Goal: Information Seeking & Learning: Learn about a topic

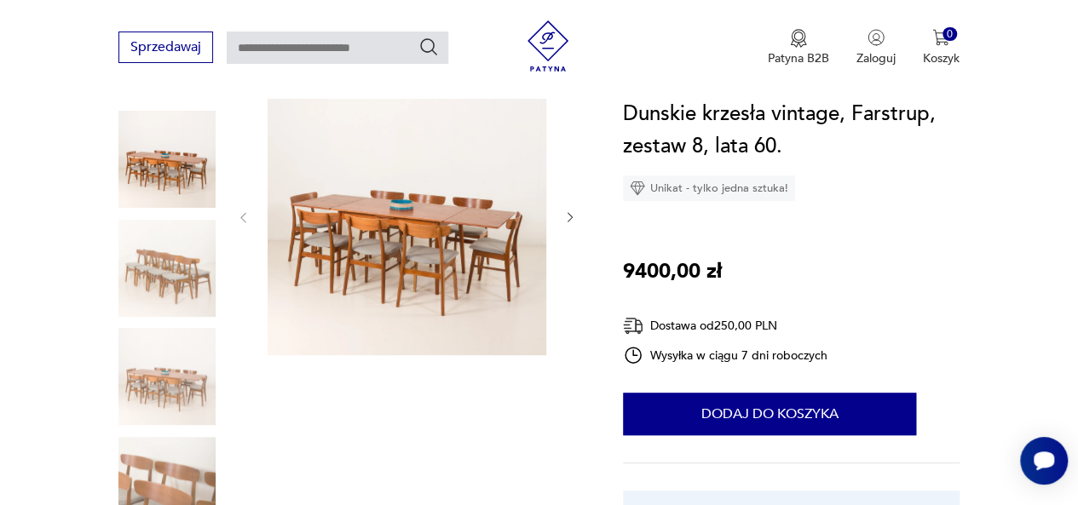
scroll to position [203, 0]
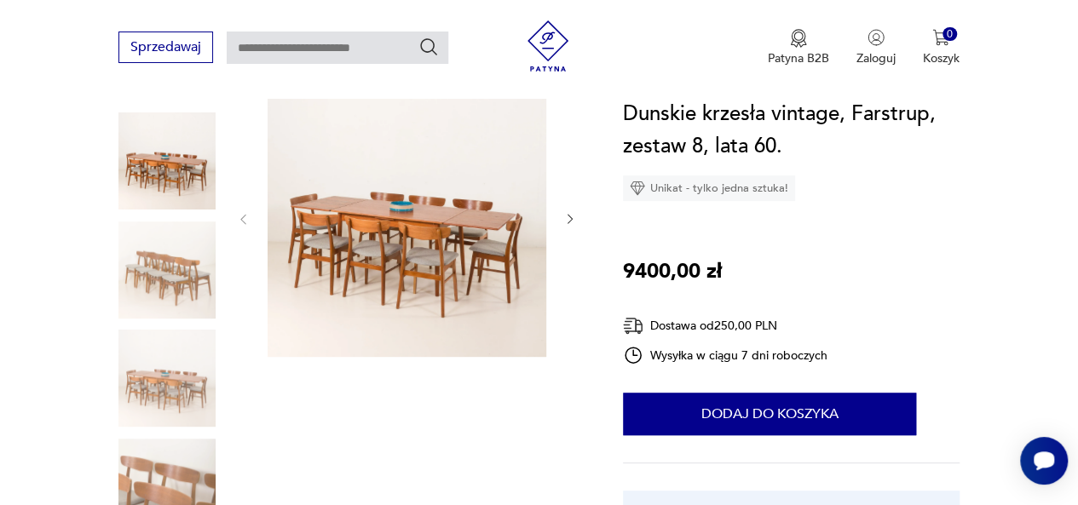
click at [569, 224] on icon "button" at bounding box center [570, 219] width 14 height 14
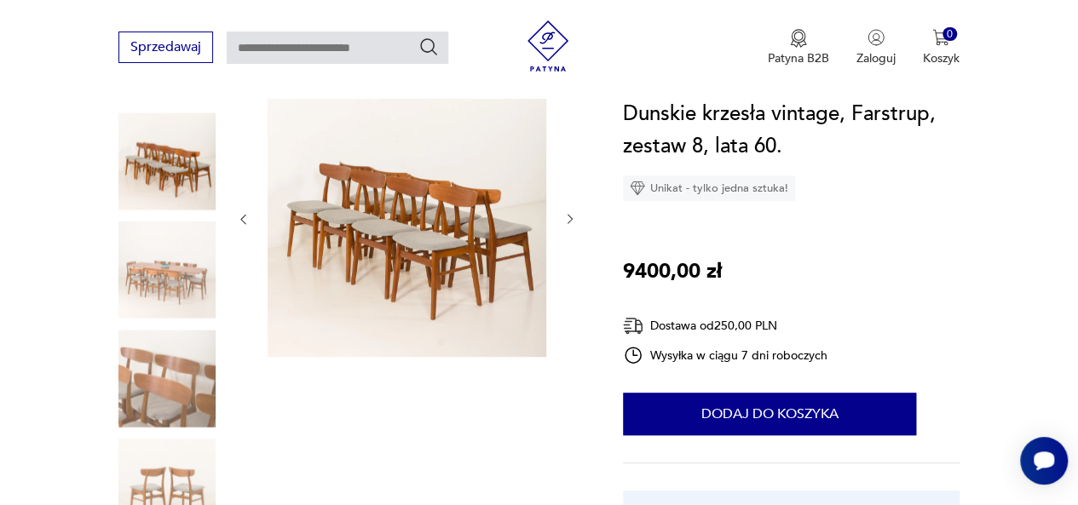
click at [569, 226] on button "button" at bounding box center [570, 219] width 14 height 17
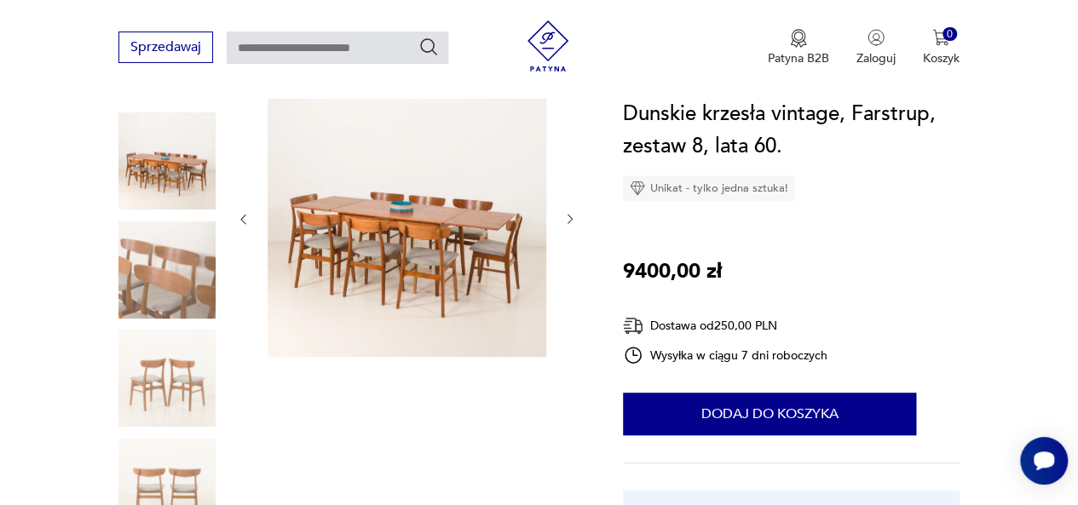
click at [570, 226] on button "button" at bounding box center [570, 219] width 14 height 17
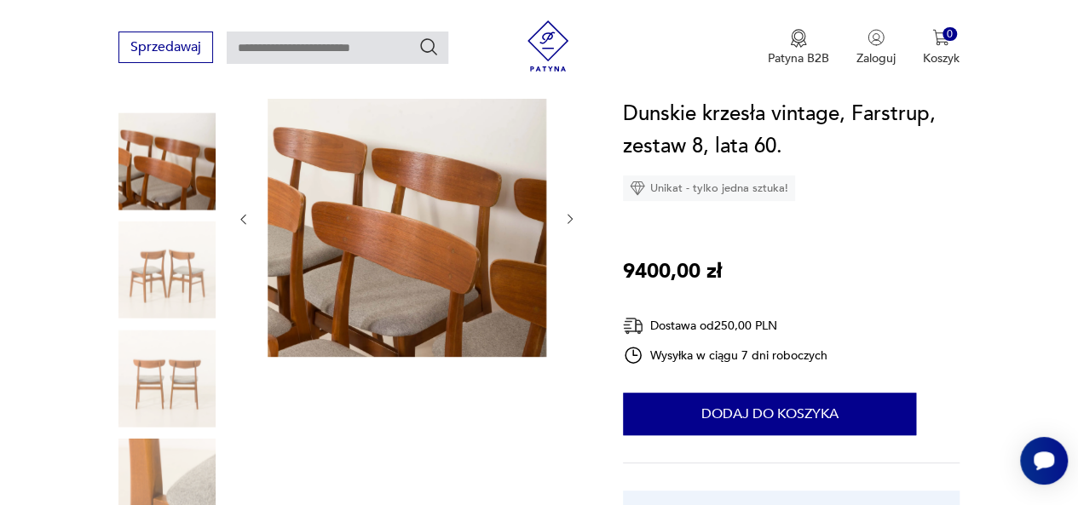
click at [570, 227] on button "button" at bounding box center [570, 219] width 14 height 17
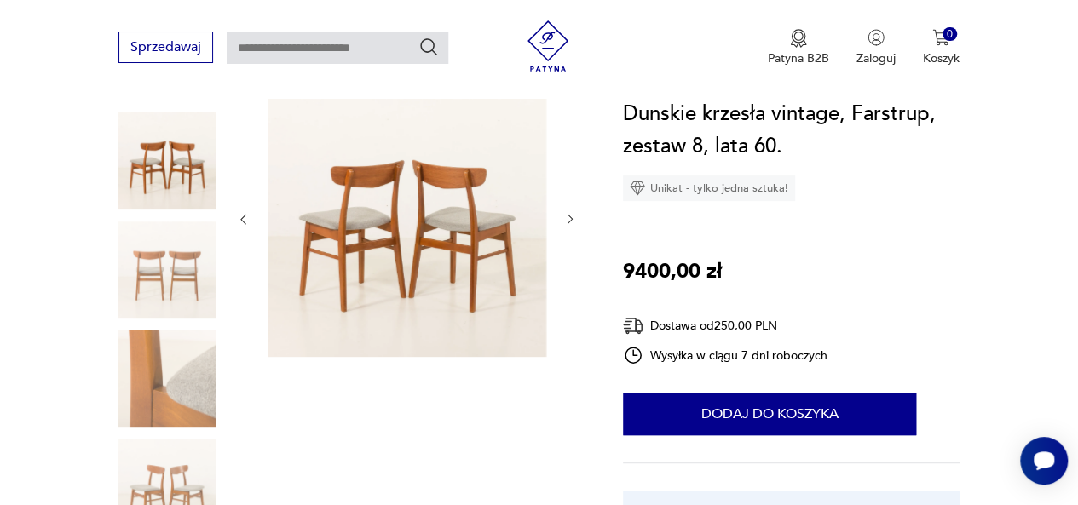
click at [570, 227] on button "button" at bounding box center [570, 219] width 14 height 17
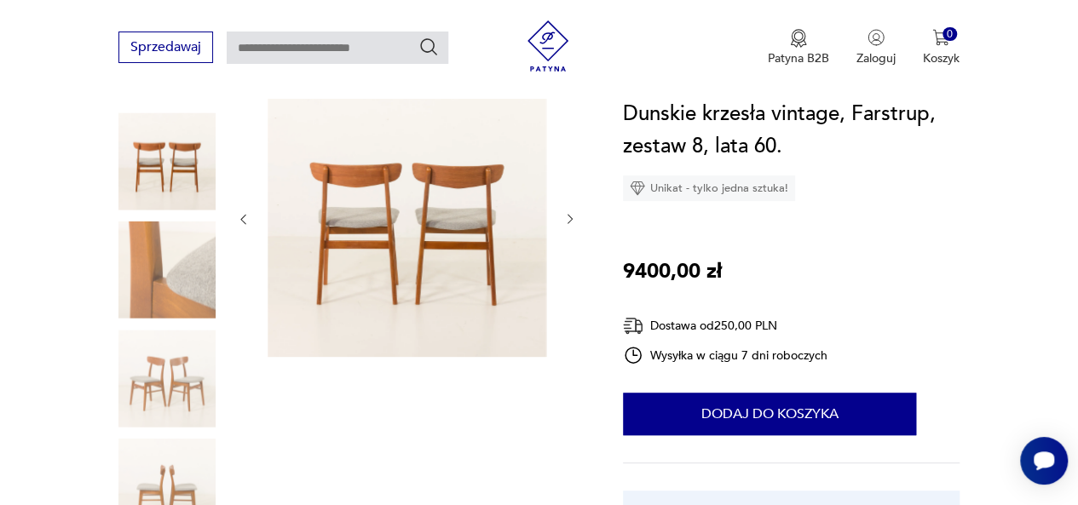
click at [570, 227] on button "button" at bounding box center [570, 219] width 14 height 17
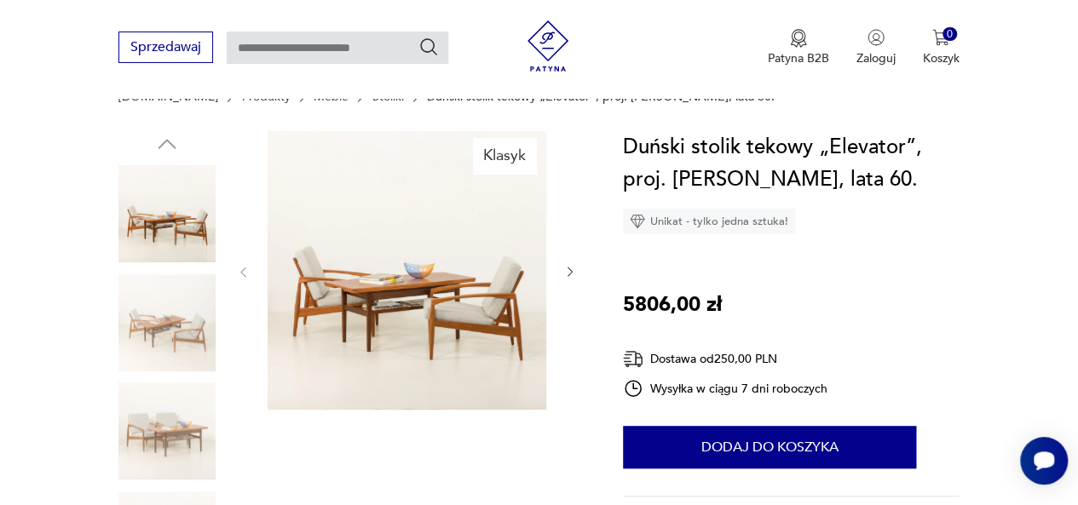
scroll to position [184, 0]
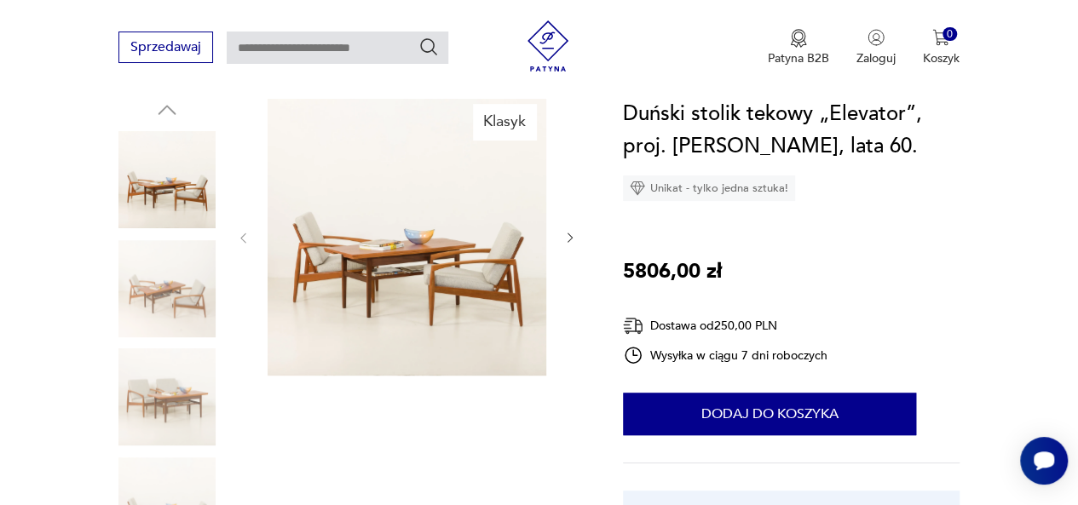
click at [568, 240] on icon "button" at bounding box center [570, 238] width 14 height 14
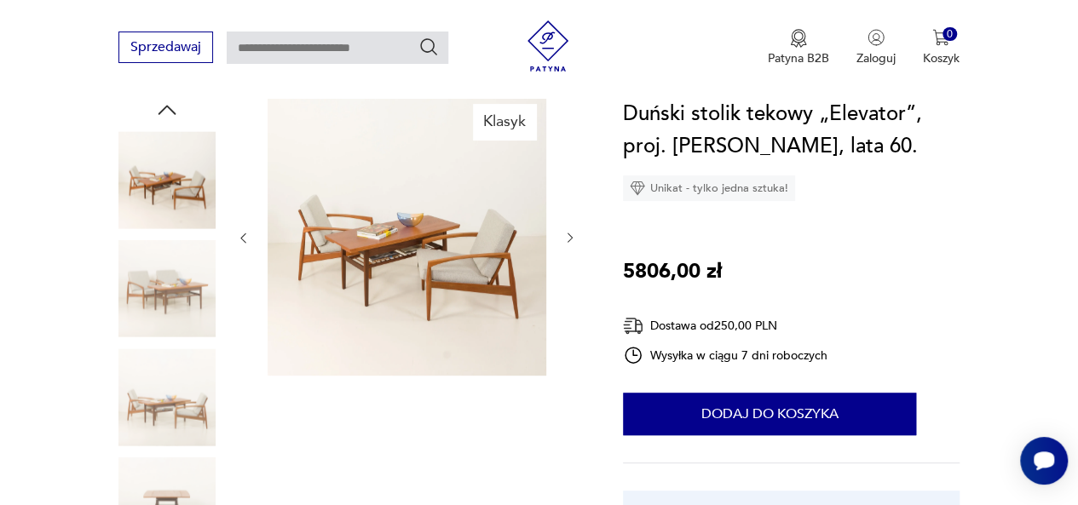
click at [568, 241] on icon "button" at bounding box center [570, 238] width 5 height 9
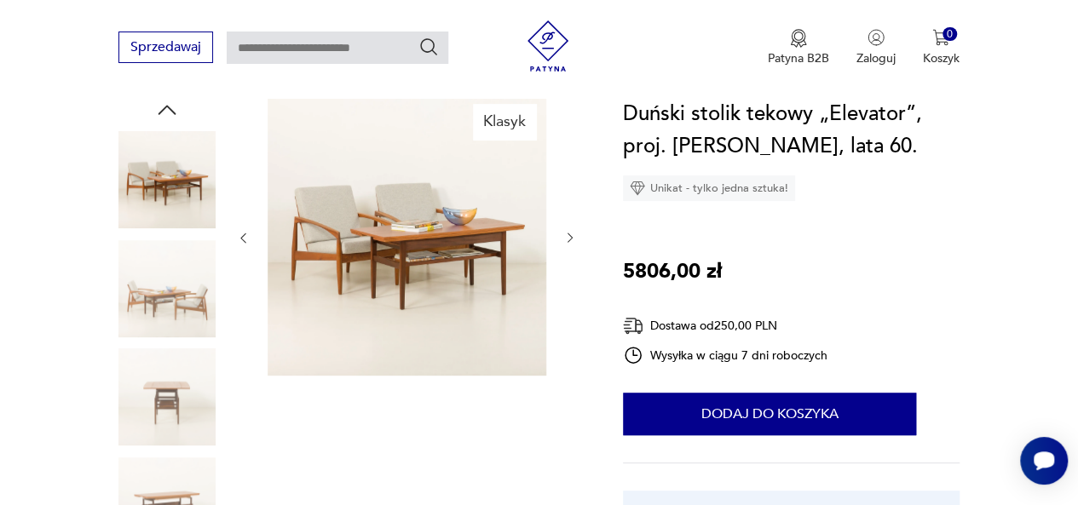
click at [567, 241] on icon "button" at bounding box center [570, 238] width 14 height 14
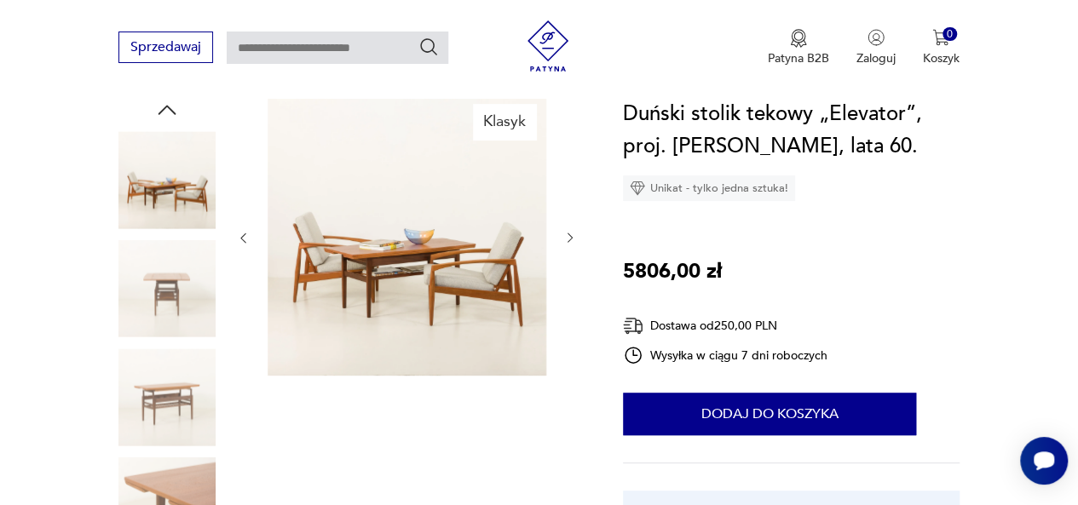
click at [567, 241] on icon "button" at bounding box center [570, 238] width 14 height 14
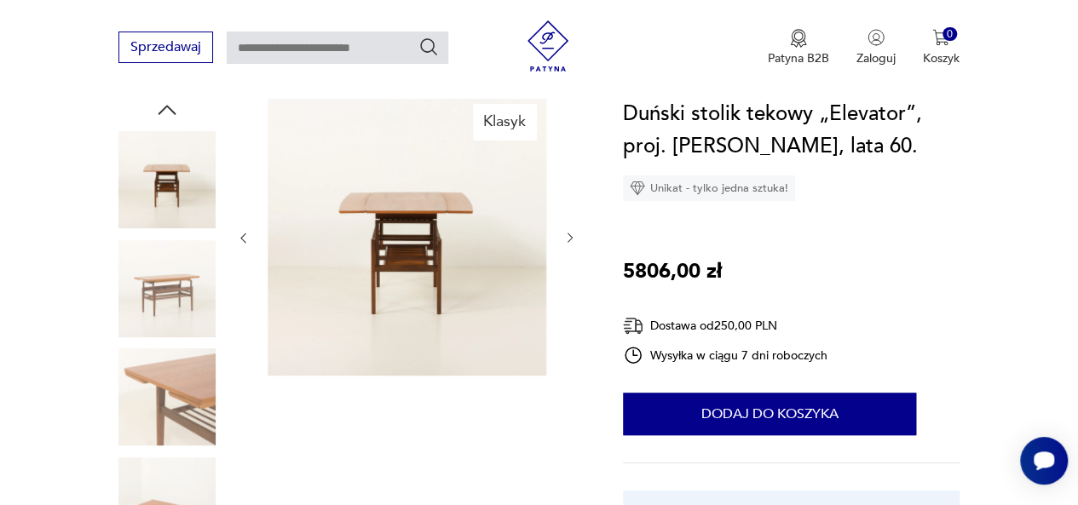
click at [457, 263] on img at bounding box center [407, 236] width 279 height 279
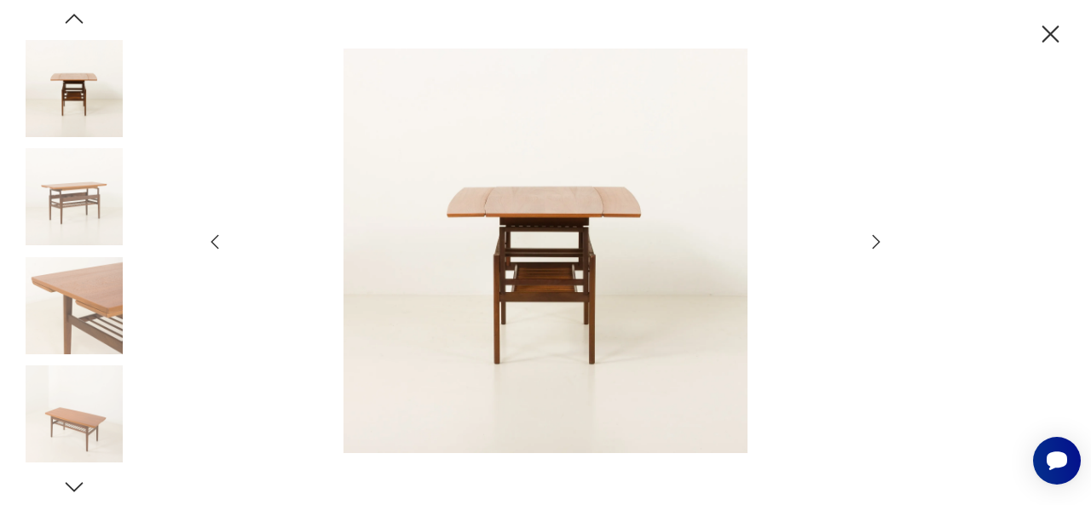
click at [873, 248] on icon "button" at bounding box center [877, 242] width 8 height 14
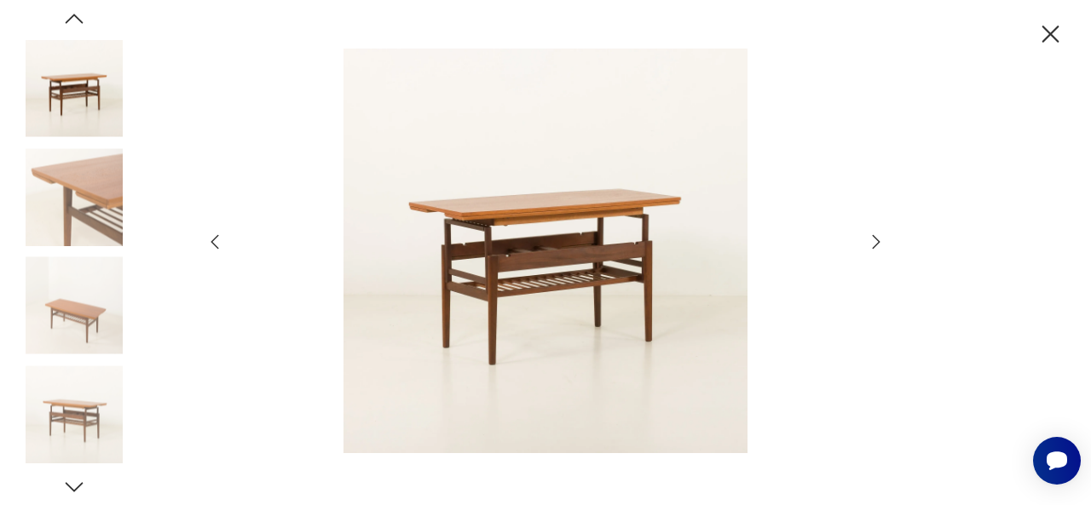
click at [872, 249] on icon "button" at bounding box center [876, 242] width 20 height 20
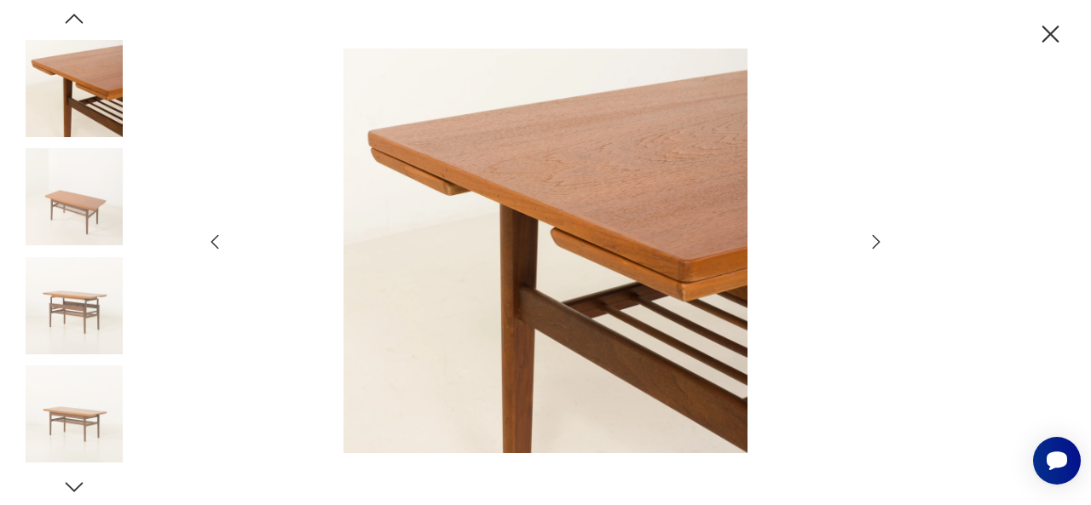
click at [872, 250] on icon "button" at bounding box center [876, 242] width 20 height 20
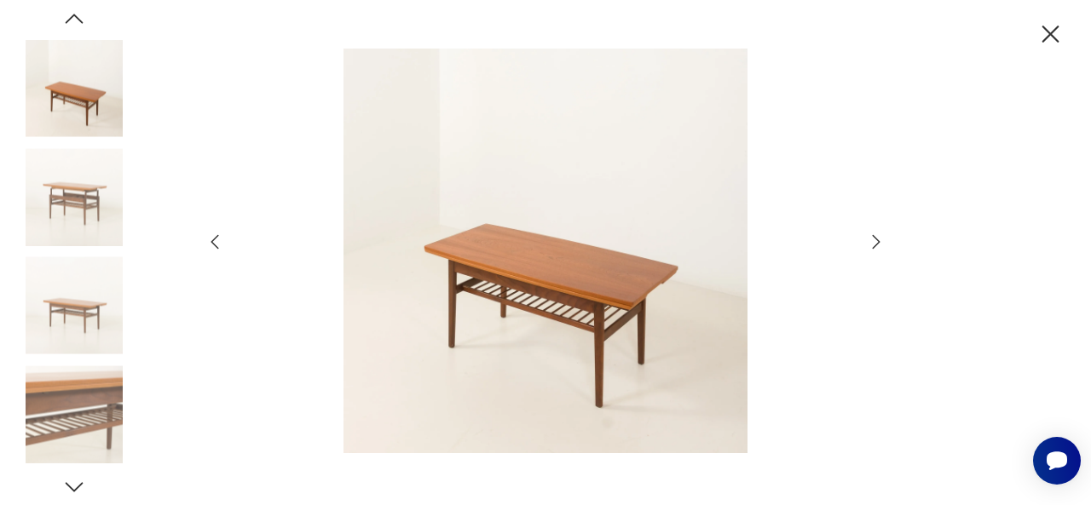
click at [871, 250] on icon "button" at bounding box center [876, 242] width 20 height 20
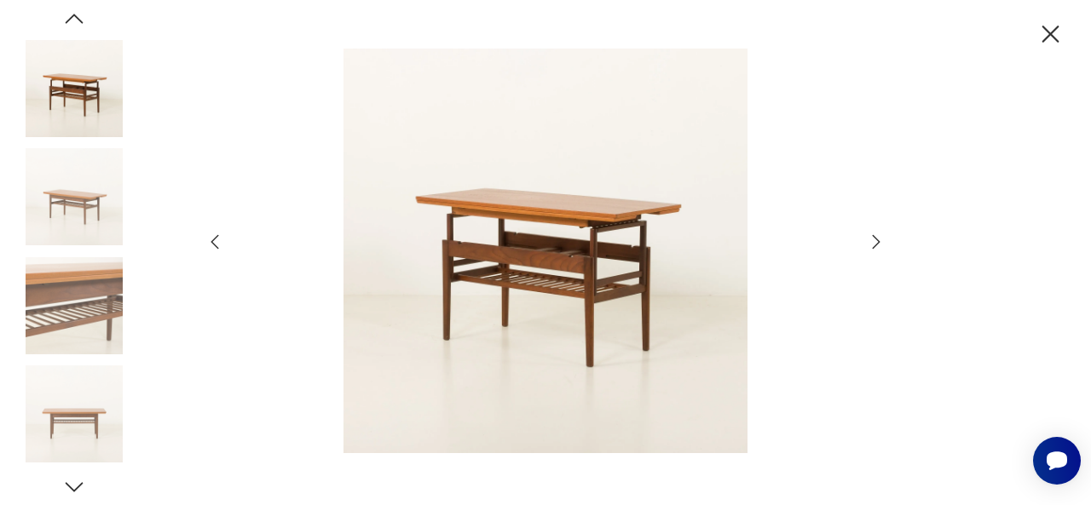
click at [871, 250] on icon "button" at bounding box center [876, 242] width 20 height 20
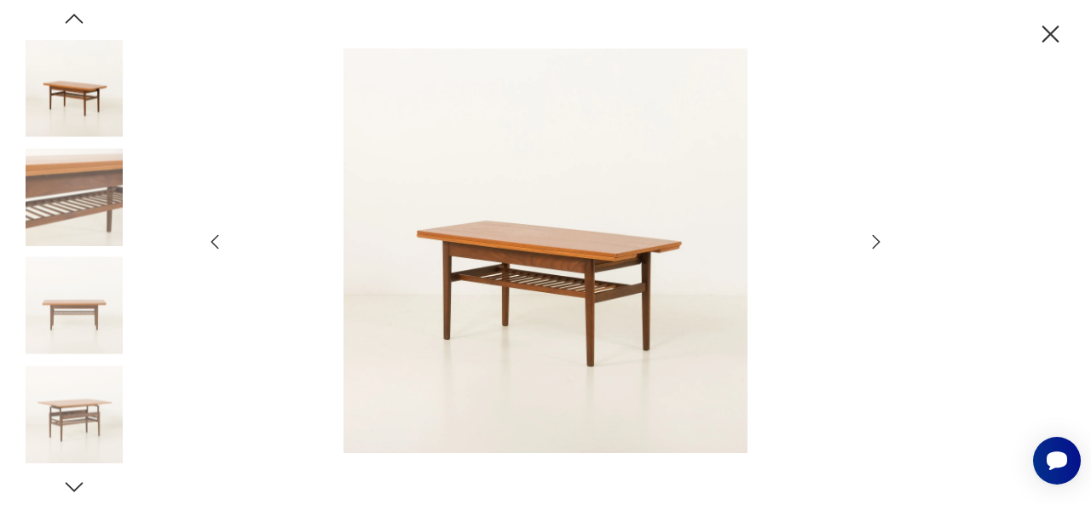
click at [871, 250] on icon "button" at bounding box center [876, 242] width 20 height 20
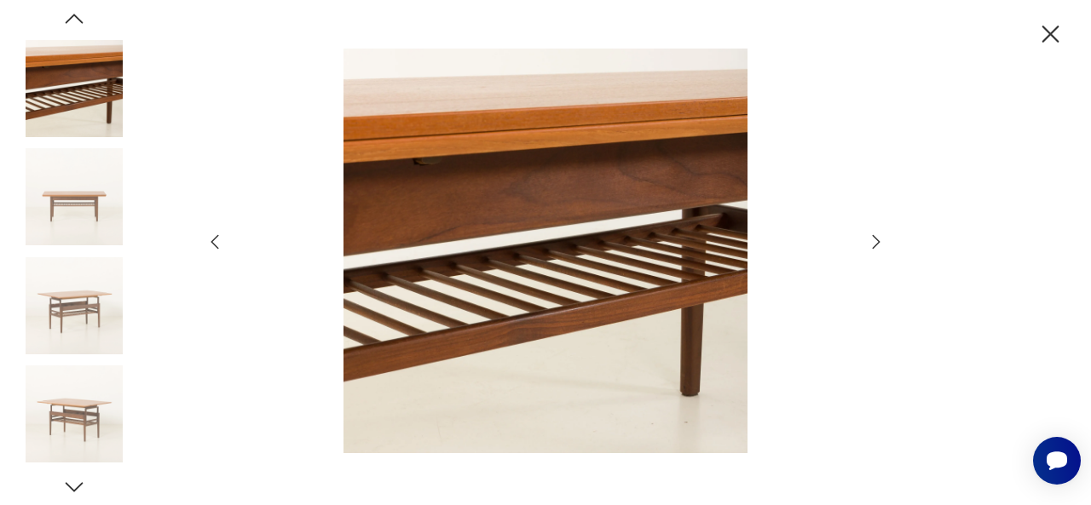
click at [871, 250] on icon "button" at bounding box center [876, 242] width 20 height 20
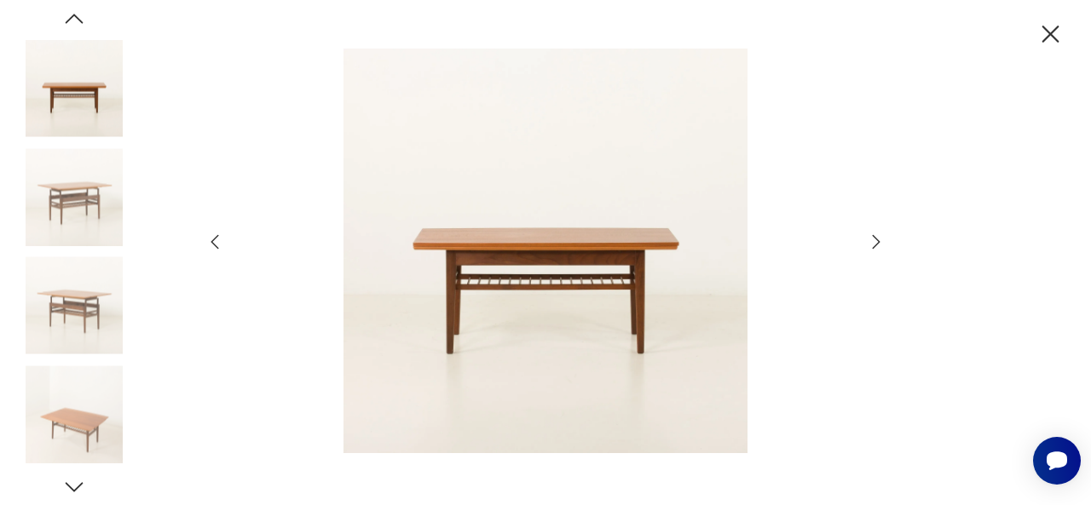
click at [871, 250] on icon "button" at bounding box center [876, 242] width 20 height 20
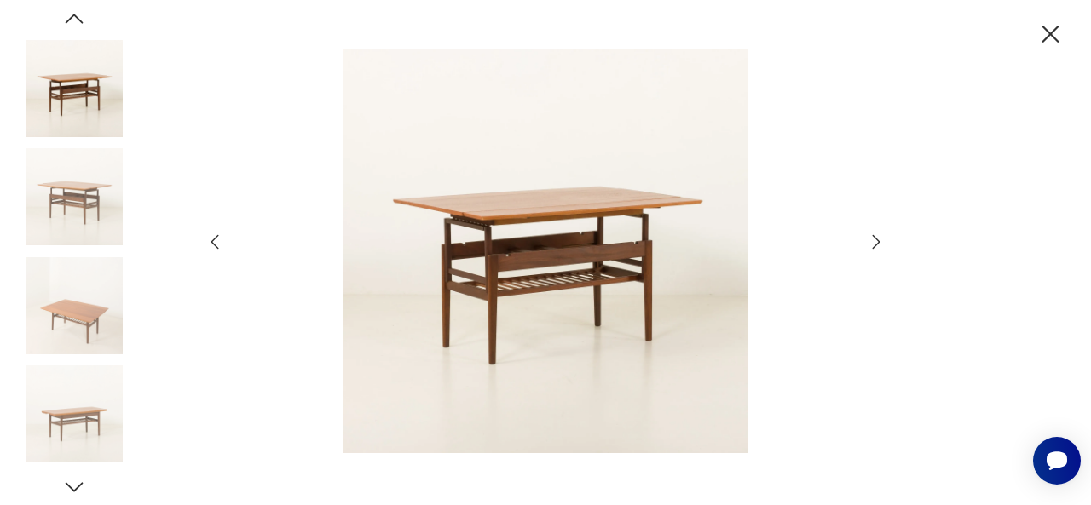
click at [871, 250] on icon "button" at bounding box center [876, 242] width 20 height 20
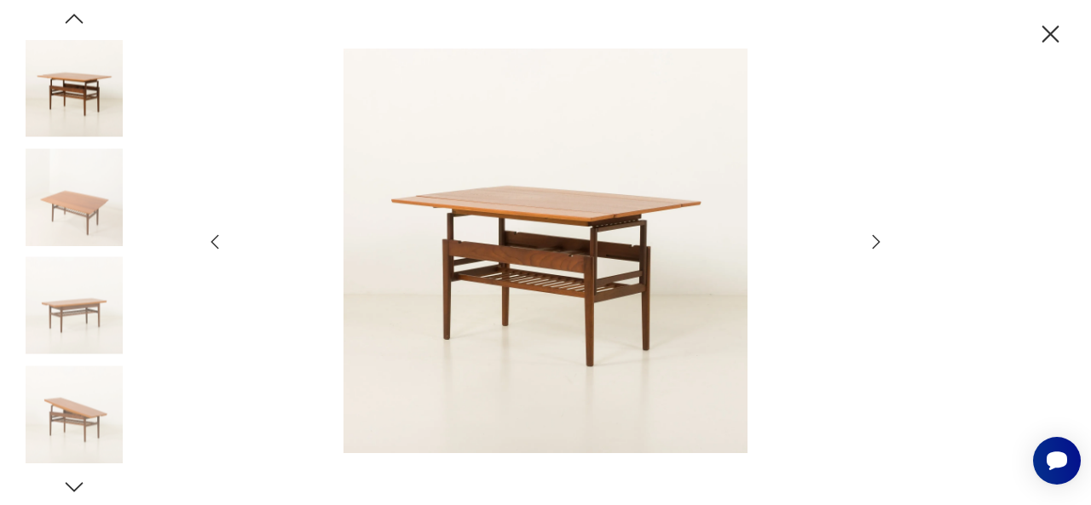
click at [871, 250] on icon "button" at bounding box center [876, 242] width 20 height 20
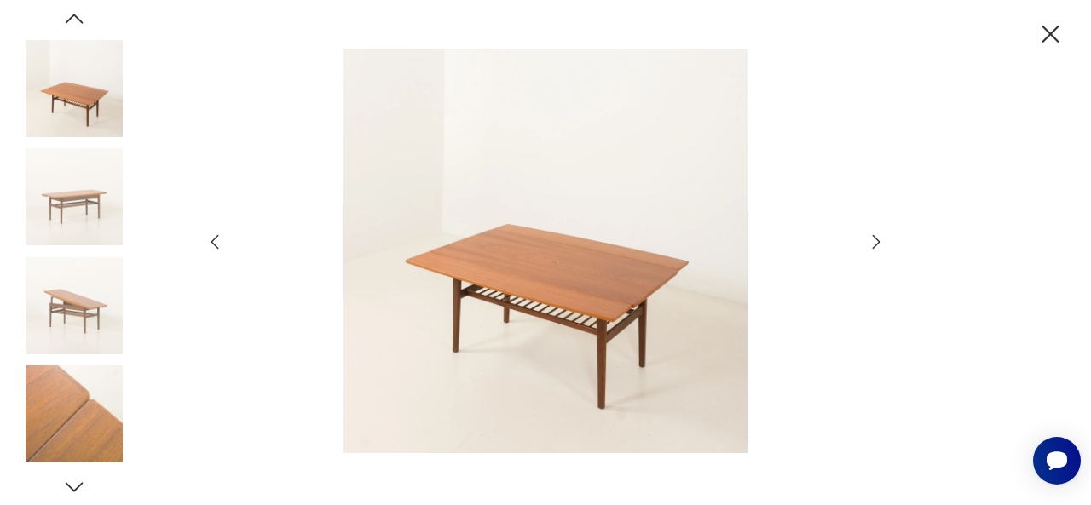
click at [871, 250] on icon "button" at bounding box center [876, 242] width 20 height 20
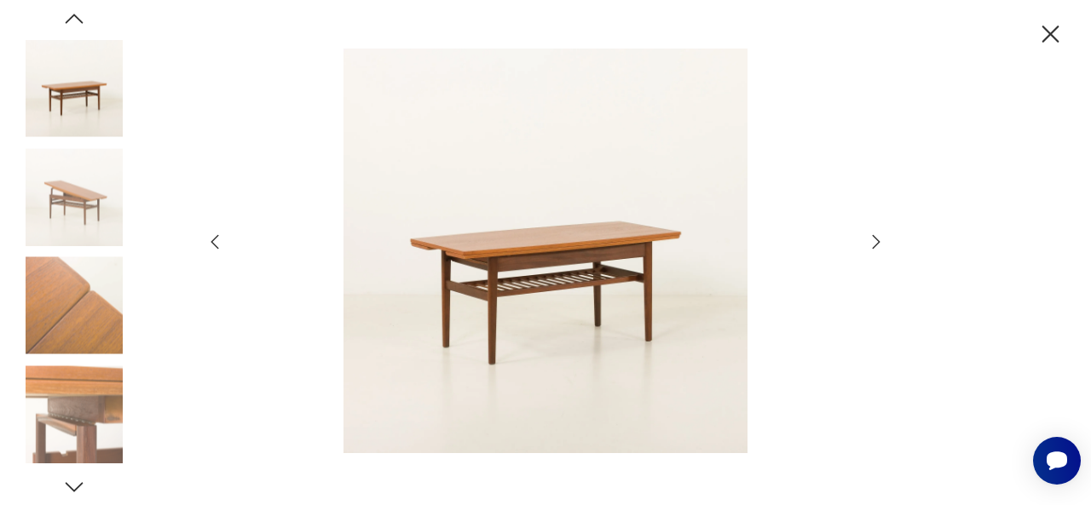
click at [871, 250] on icon "button" at bounding box center [876, 242] width 20 height 20
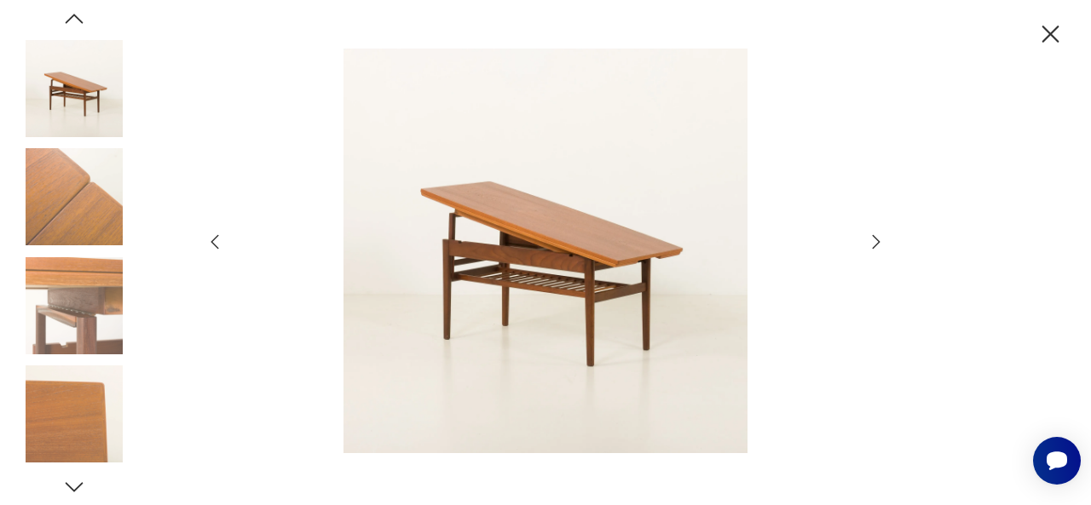
click at [871, 250] on icon "button" at bounding box center [876, 242] width 20 height 20
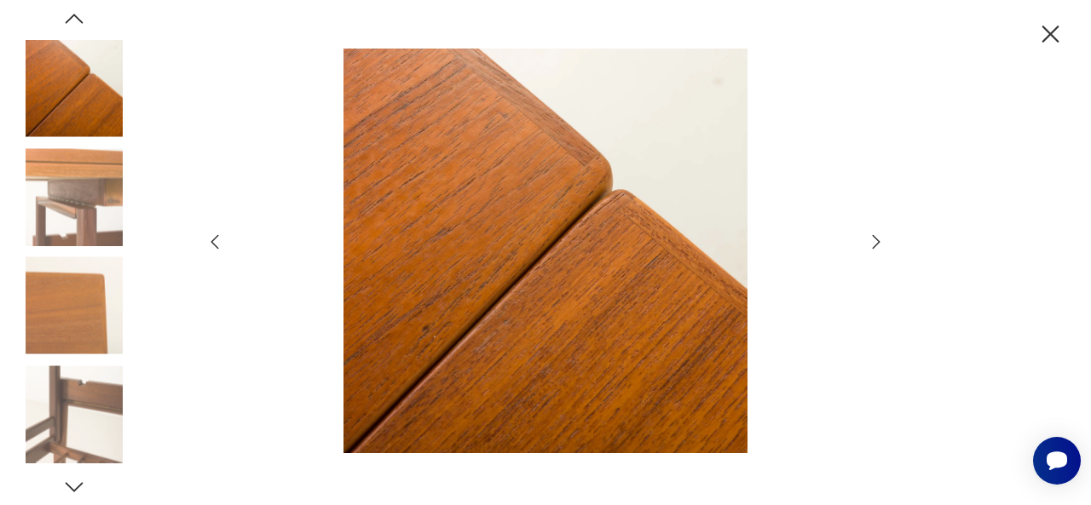
click at [871, 250] on icon "button" at bounding box center [876, 242] width 20 height 20
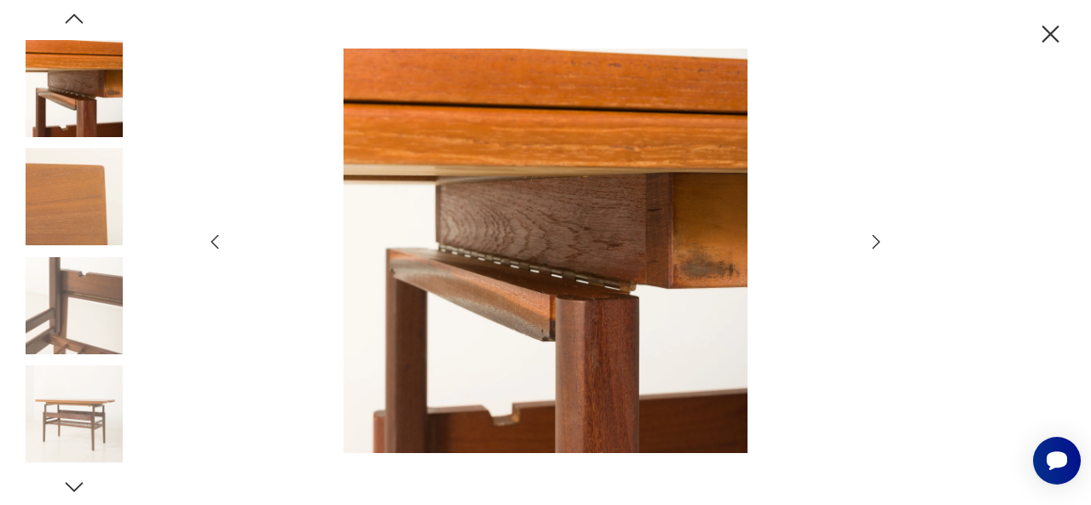
click at [871, 250] on icon "button" at bounding box center [876, 242] width 20 height 20
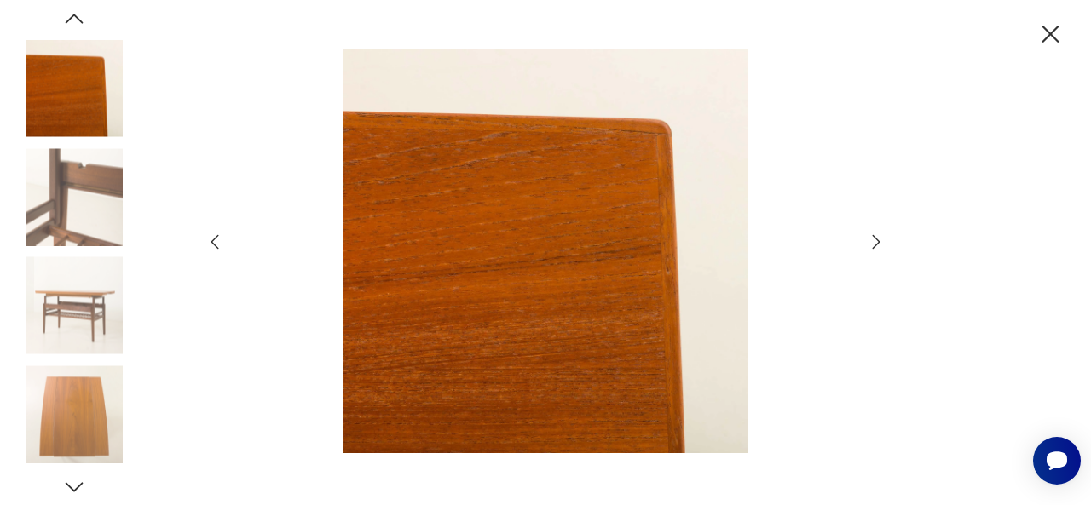
click at [871, 250] on icon "button" at bounding box center [876, 242] width 20 height 20
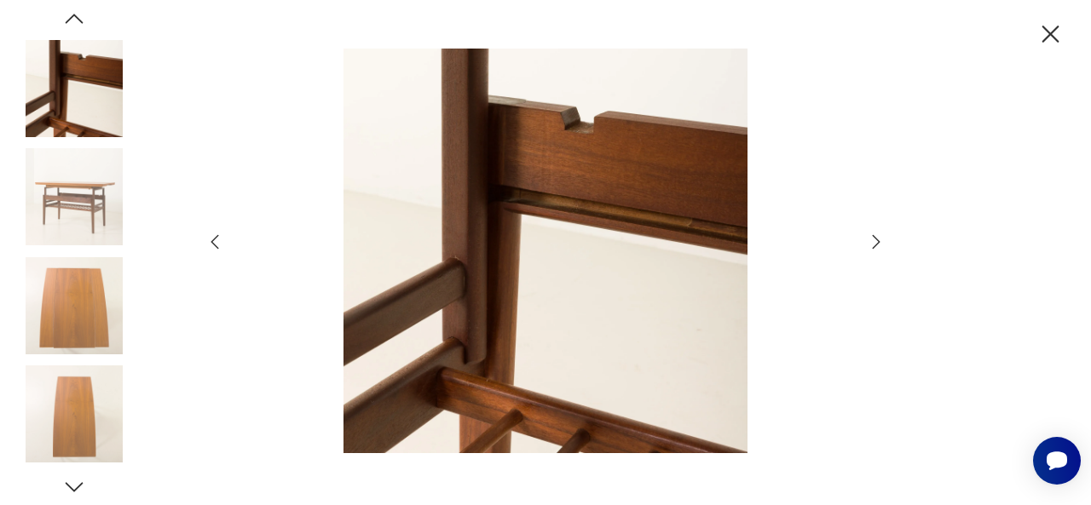
click at [871, 250] on icon "button" at bounding box center [876, 242] width 20 height 20
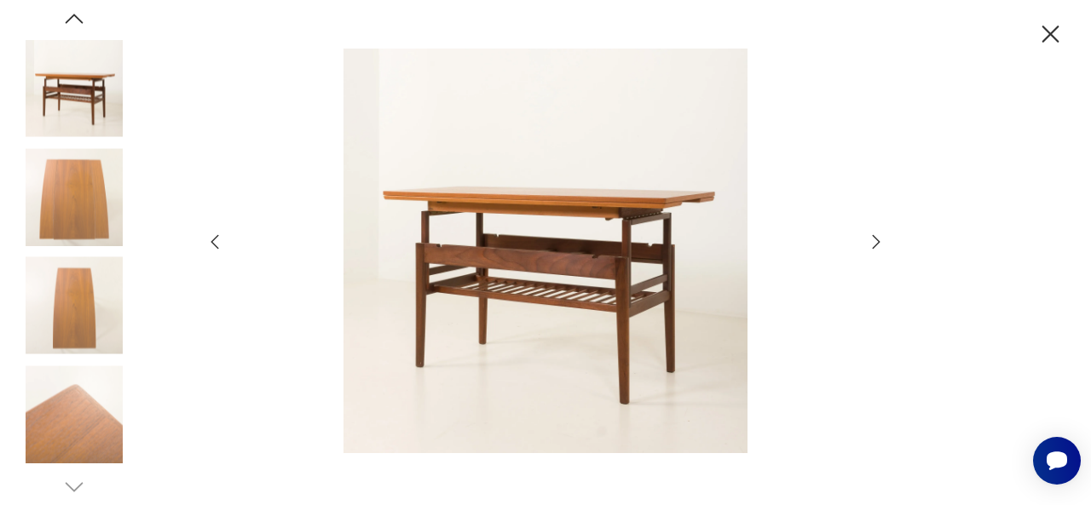
click at [871, 250] on icon "button" at bounding box center [876, 242] width 20 height 20
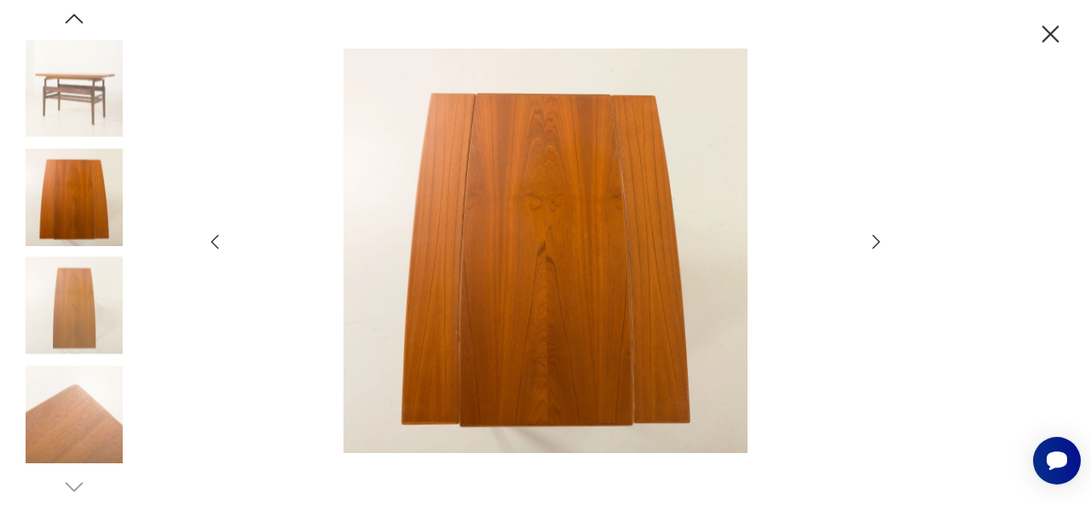
click at [1050, 38] on icon "button" at bounding box center [1051, 35] width 30 height 30
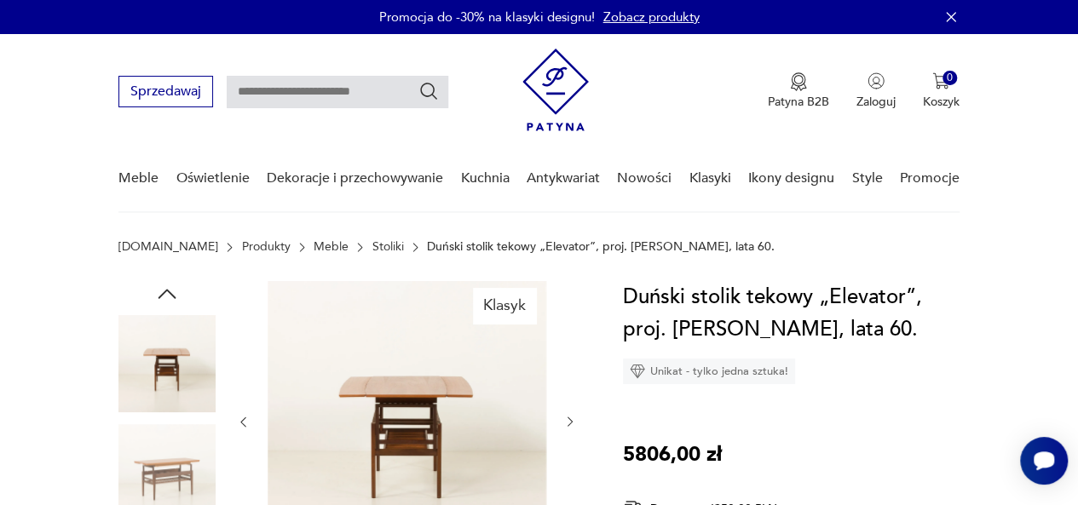
scroll to position [34, 0]
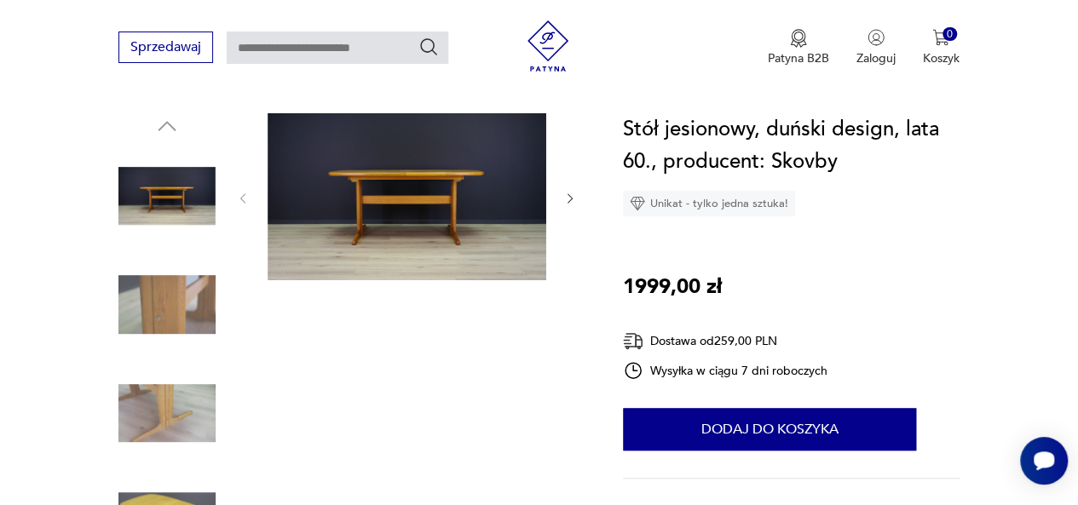
scroll to position [170, 0]
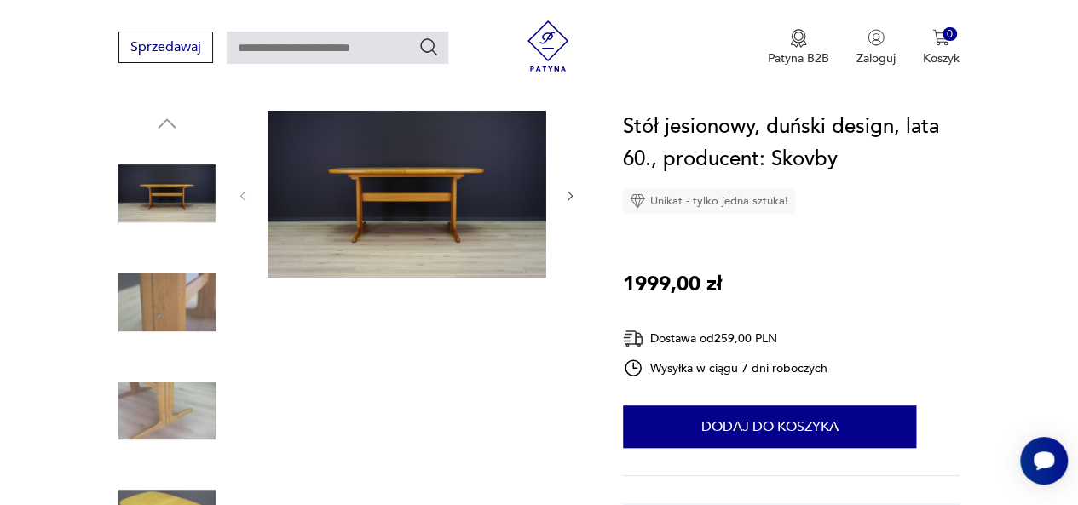
click at [451, 217] on img at bounding box center [407, 194] width 279 height 167
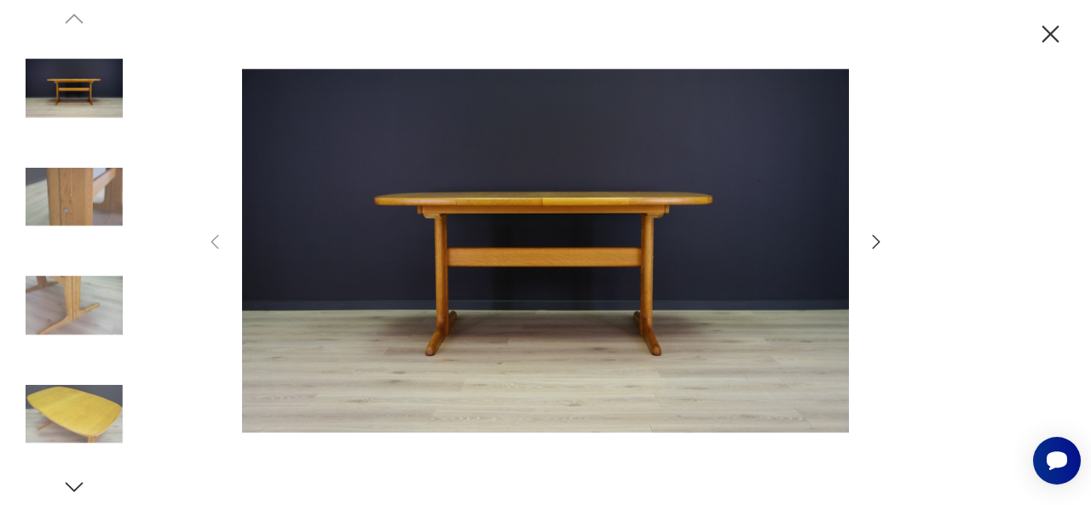
click at [876, 248] on icon "button" at bounding box center [876, 242] width 20 height 20
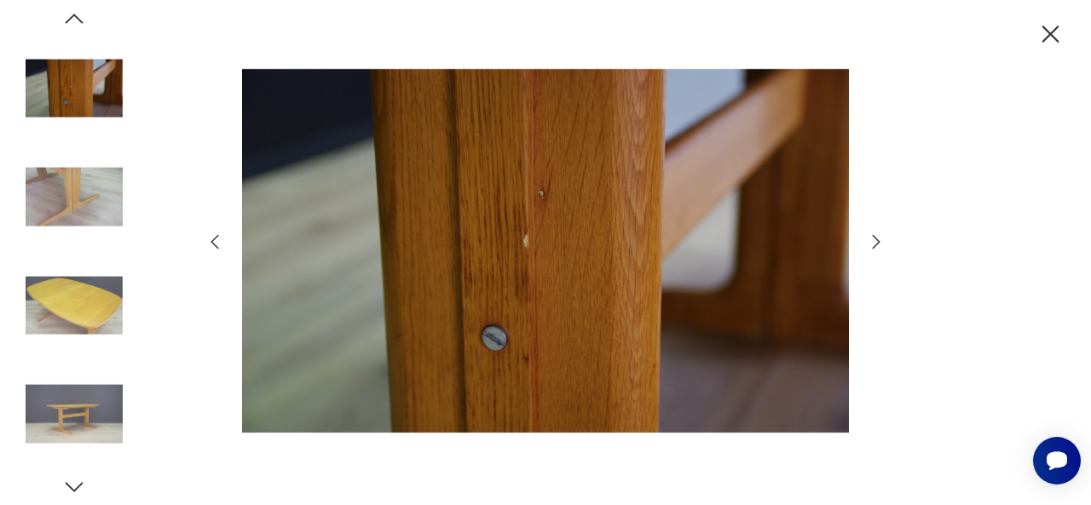
click at [876, 251] on icon "button" at bounding box center [876, 242] width 20 height 20
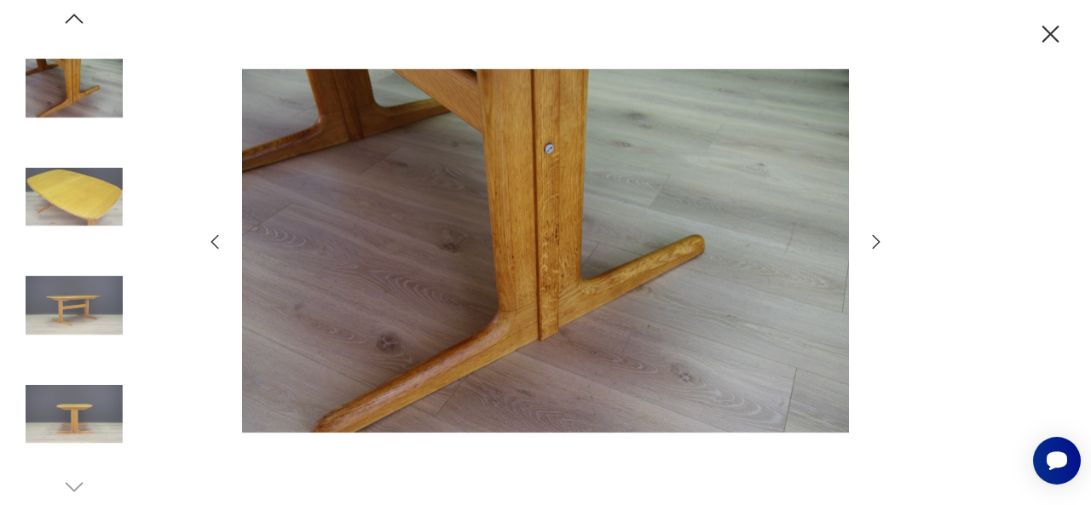
click at [876, 251] on icon "button" at bounding box center [876, 242] width 20 height 20
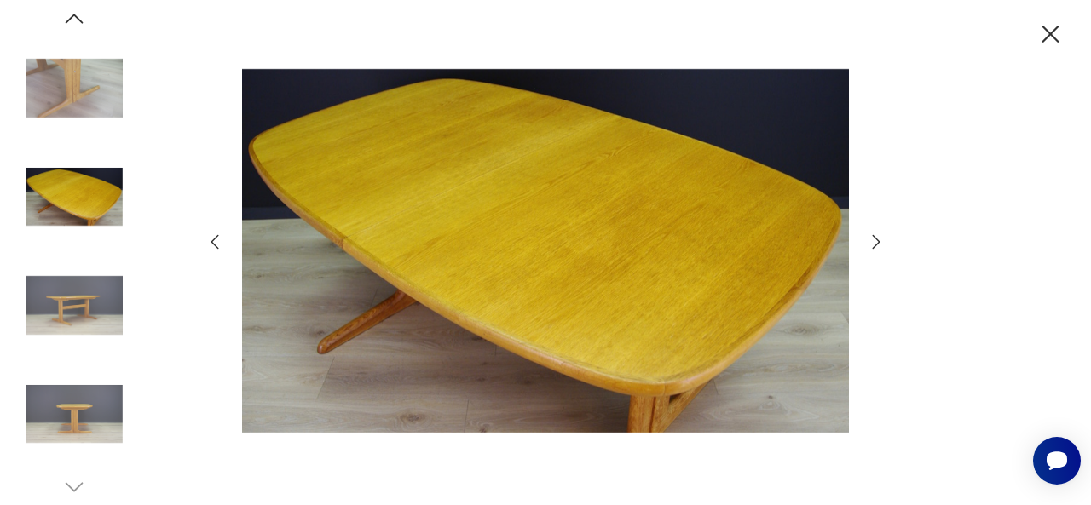
click at [876, 251] on icon "button" at bounding box center [876, 242] width 20 height 20
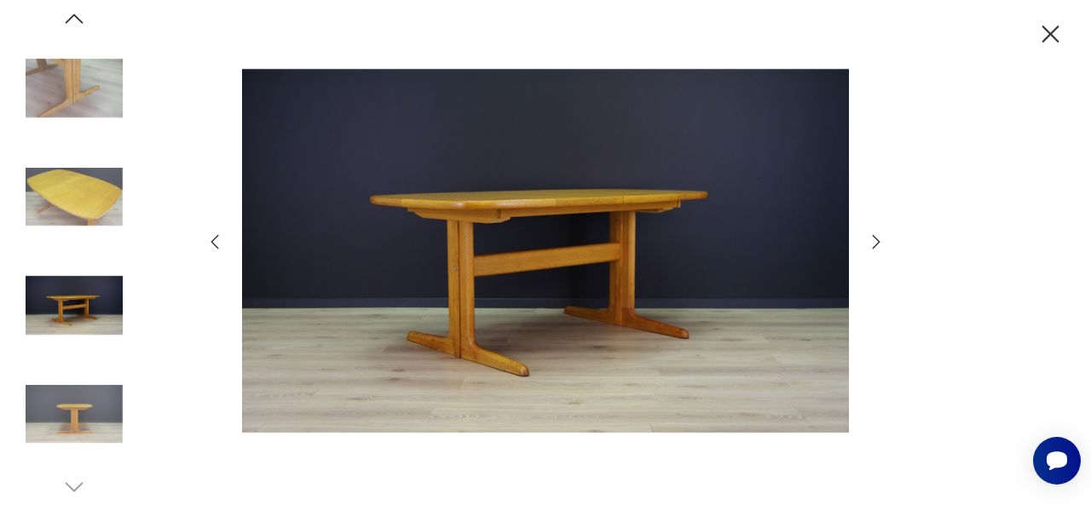
click at [876, 251] on icon "button" at bounding box center [876, 242] width 20 height 20
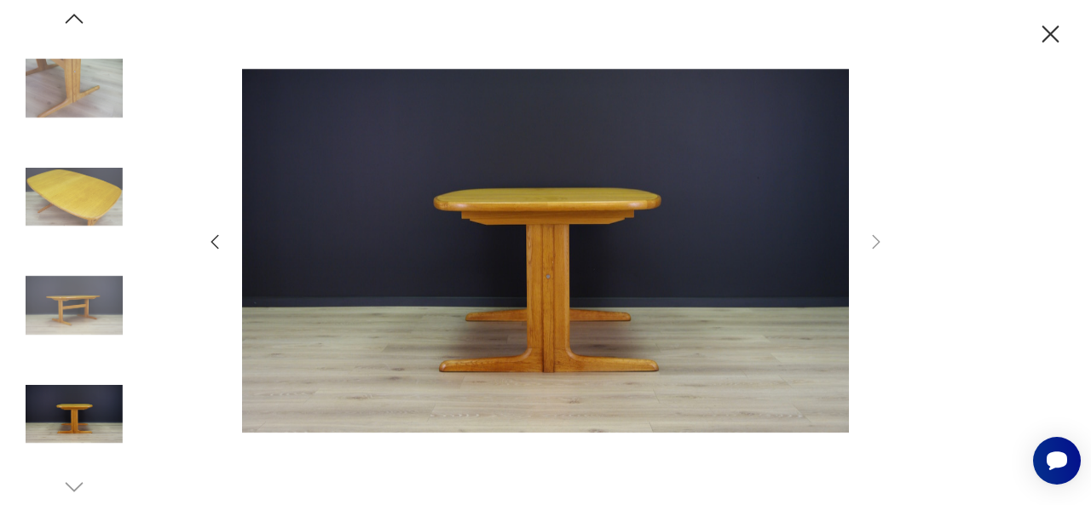
click at [77, 289] on img at bounding box center [74, 305] width 97 height 97
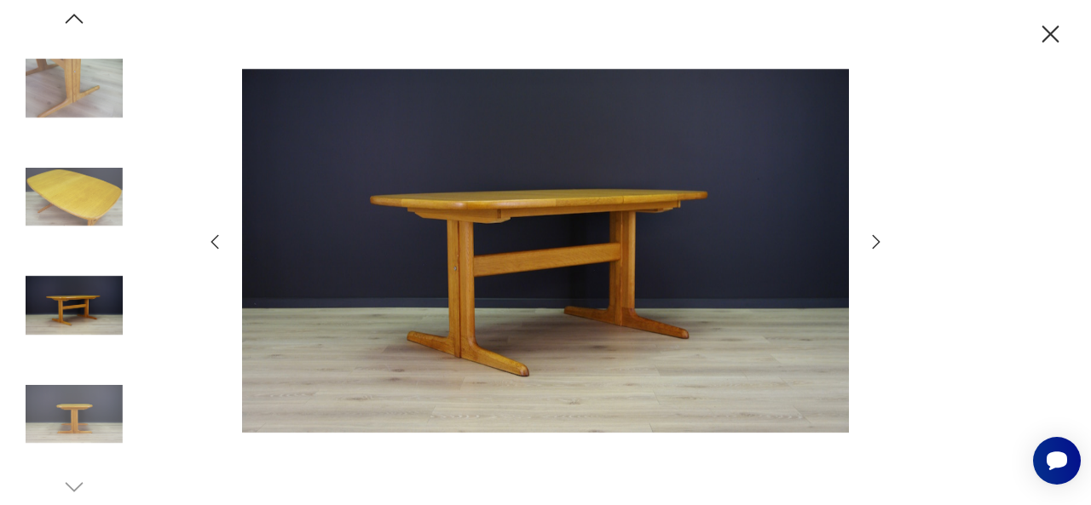
click at [67, 426] on img at bounding box center [74, 414] width 97 height 97
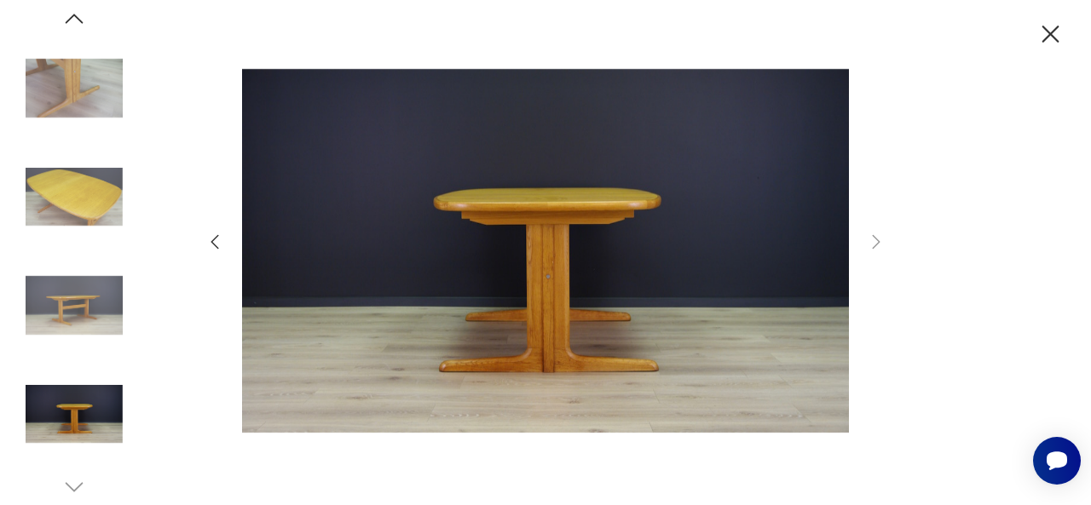
click at [1048, 33] on icon "button" at bounding box center [1050, 34] width 17 height 17
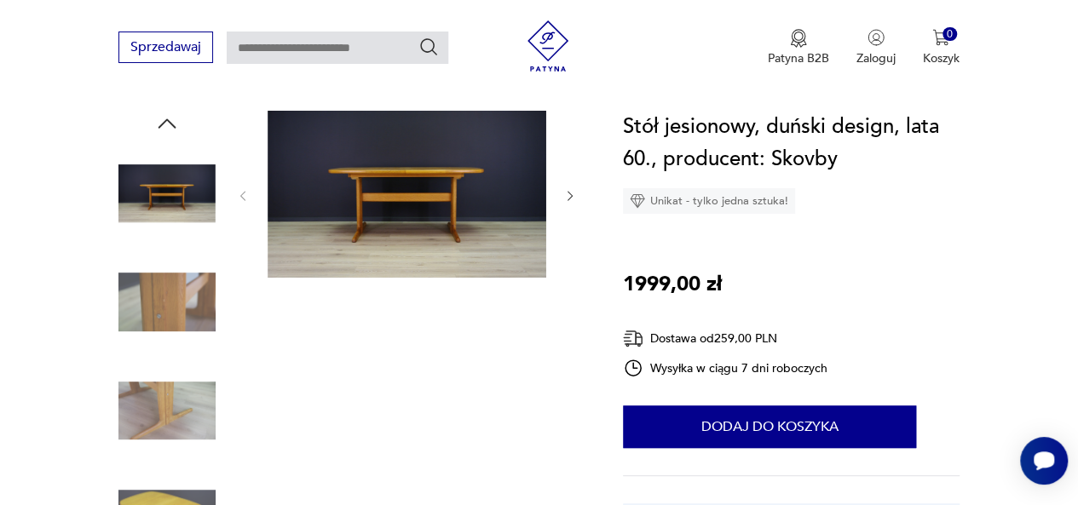
scroll to position [612, 0]
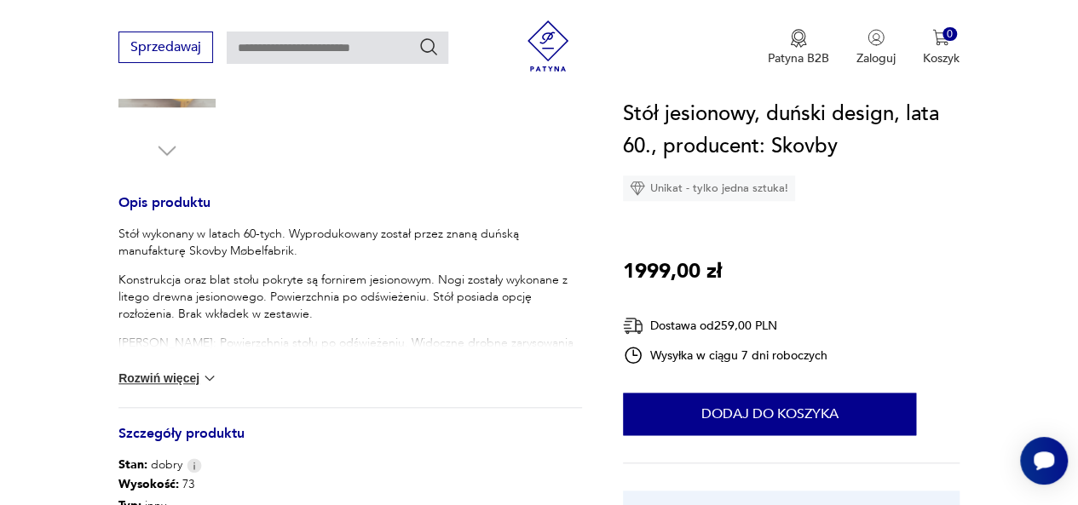
click at [210, 380] on img at bounding box center [209, 378] width 17 height 17
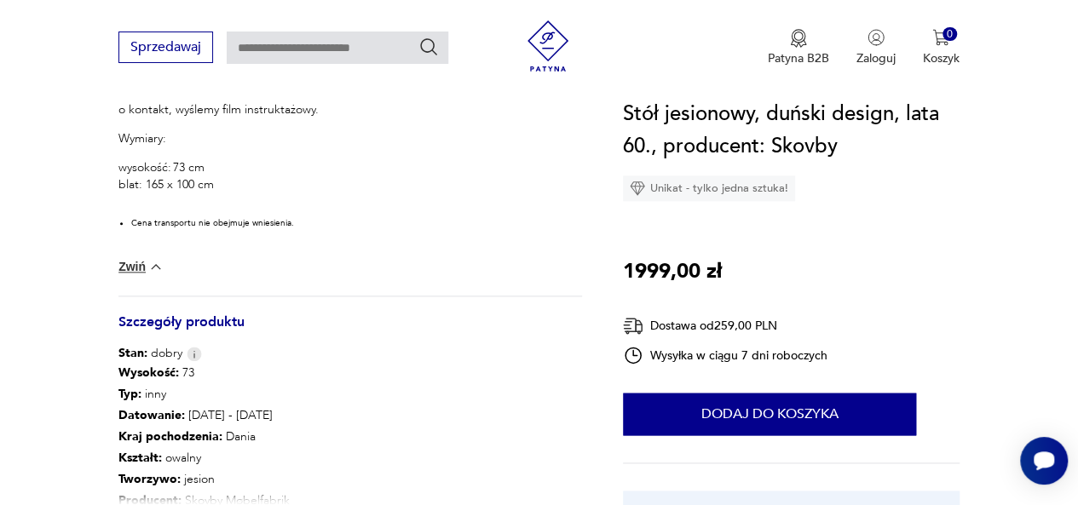
scroll to position [781, 0]
